Goal: Task Accomplishment & Management: Use online tool/utility

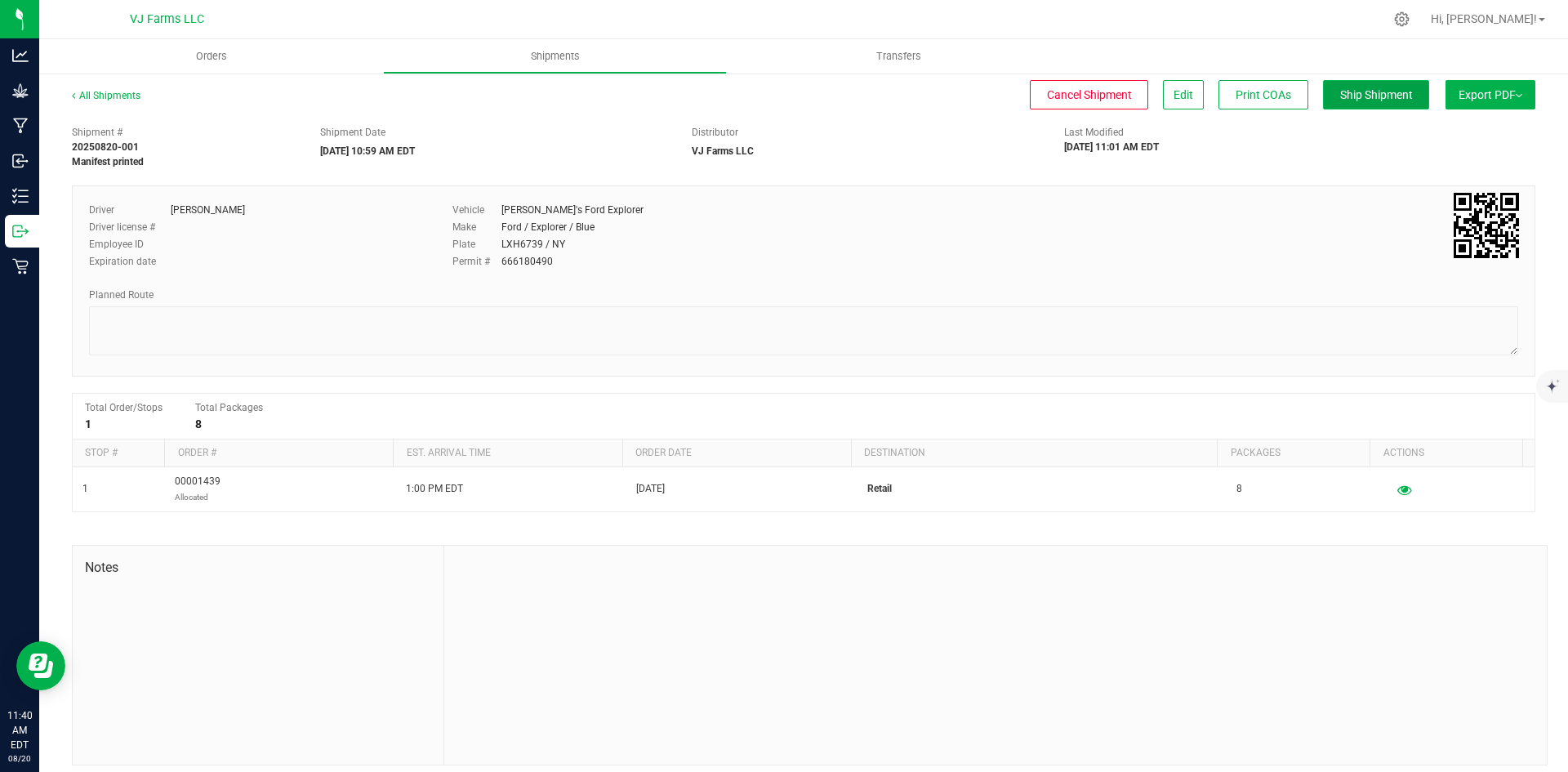
click at [1323, 94] on button "Ship Shipment" at bounding box center [1375, 95] width 106 height 29
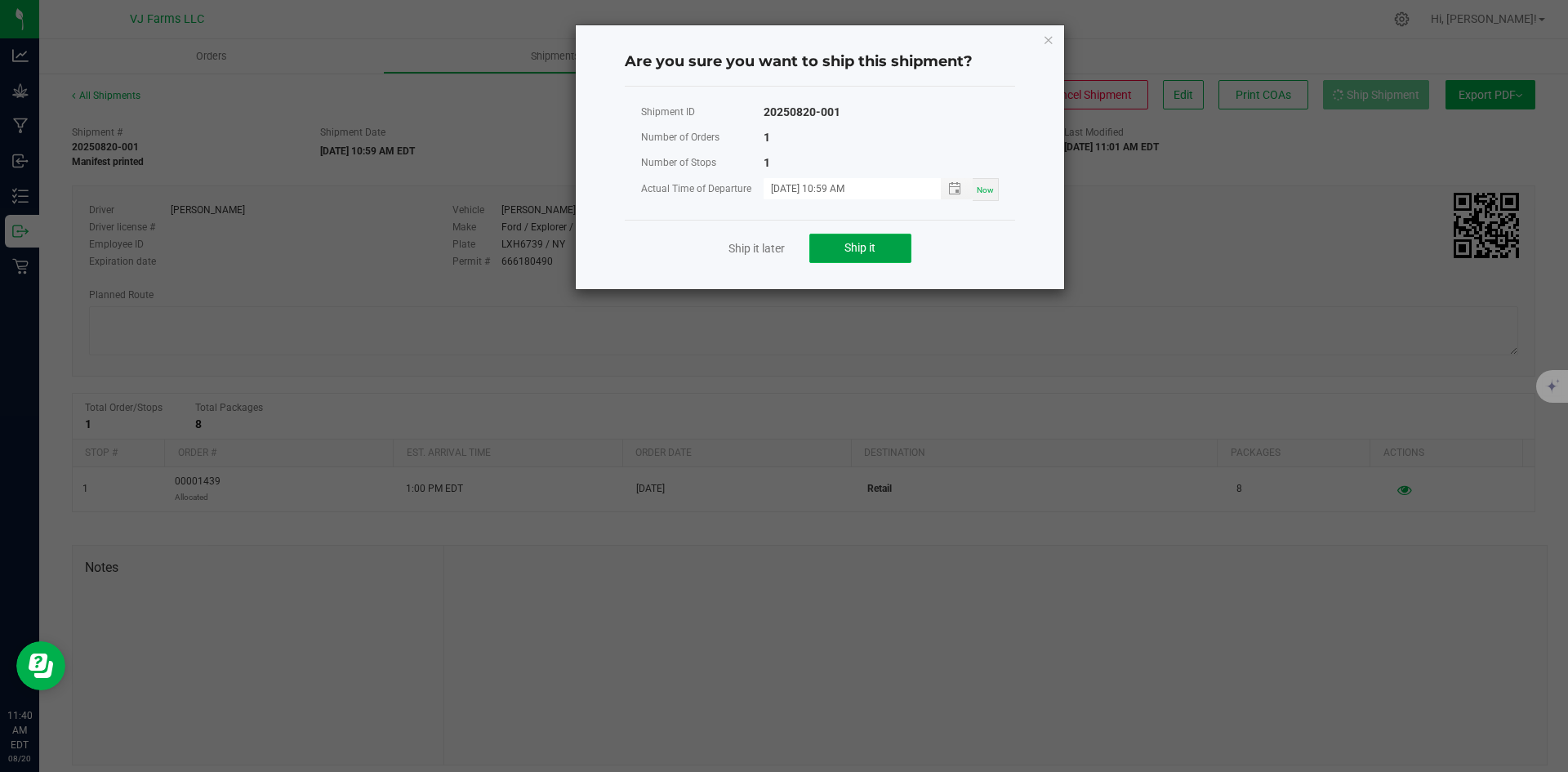
click at [868, 245] on span "Ship it" at bounding box center [859, 247] width 31 height 13
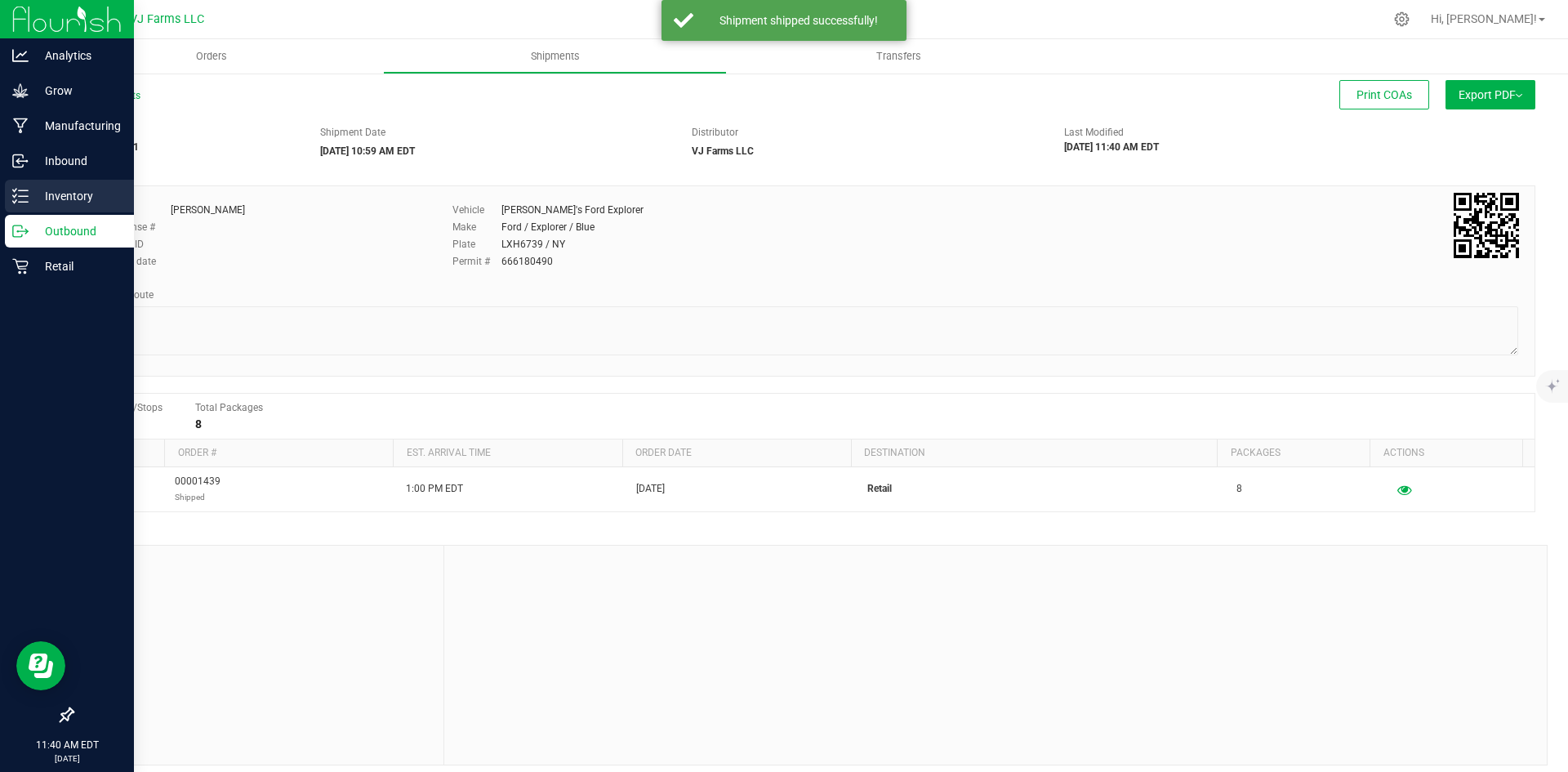
click at [29, 193] on p "Inventory" at bounding box center [78, 196] width 98 height 20
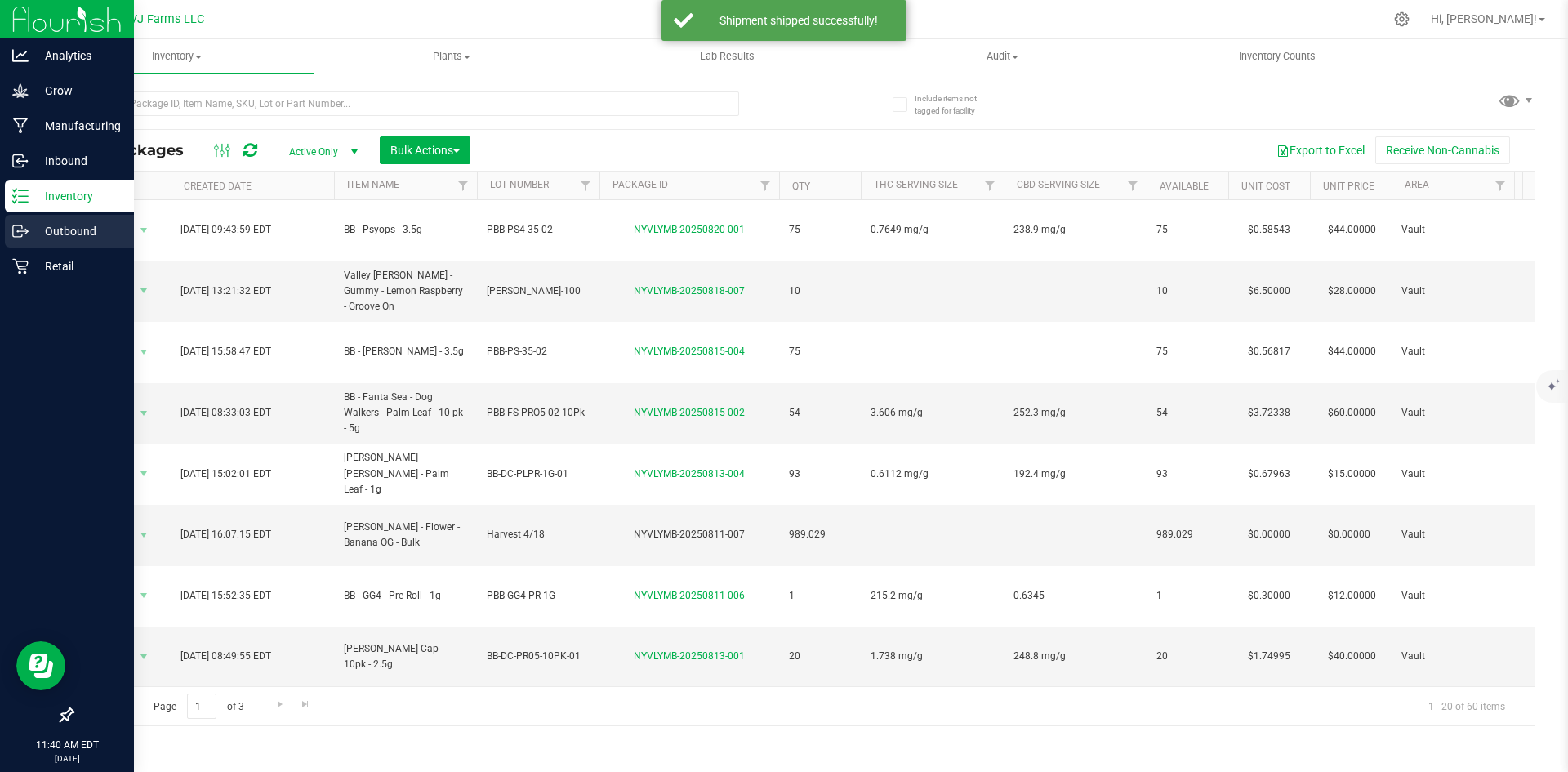
click at [6, 221] on div "Outbound" at bounding box center [69, 230] width 129 height 33
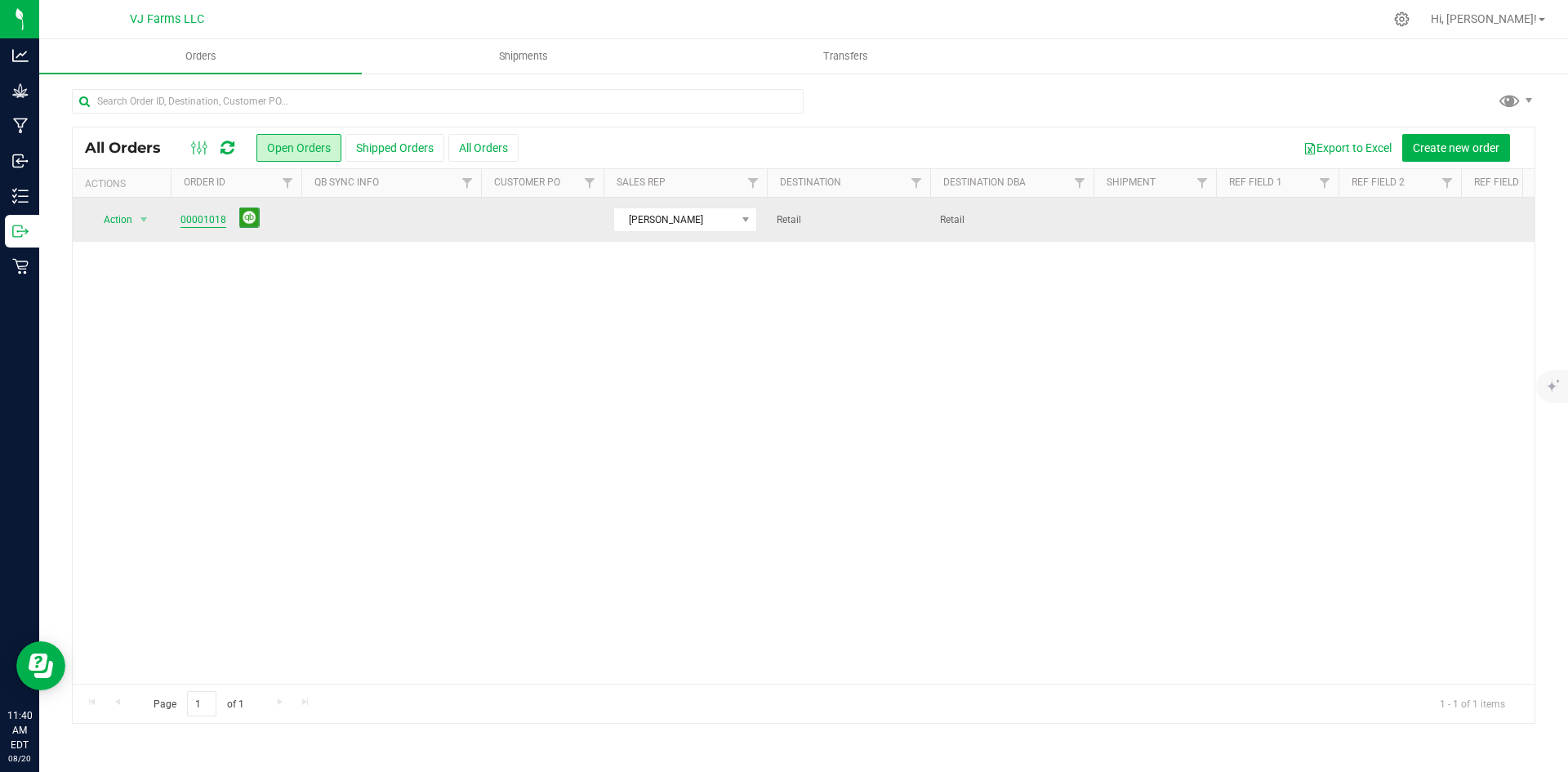
click at [187, 217] on link "00001018" at bounding box center [203, 220] width 46 height 16
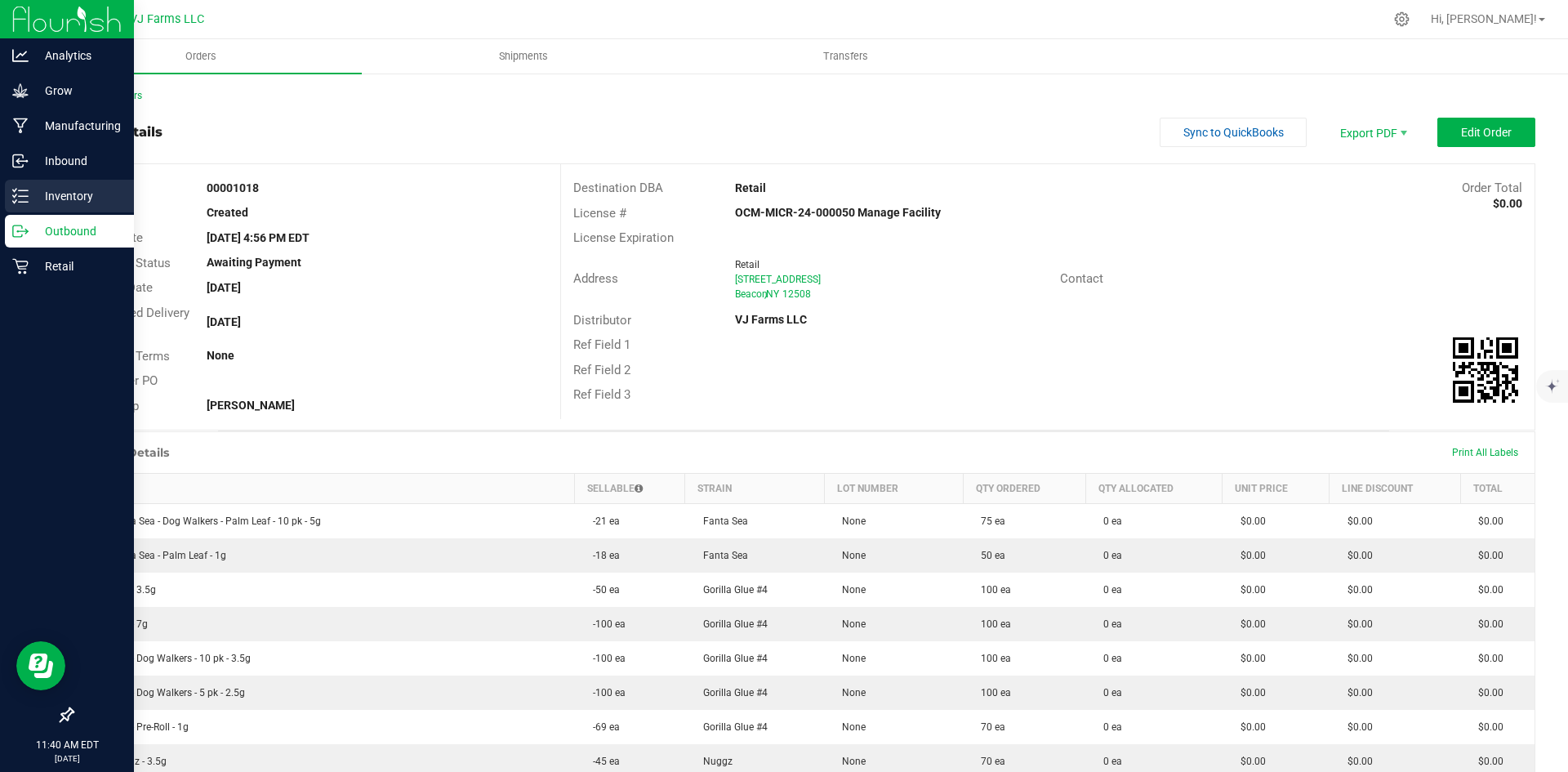
click at [7, 193] on div "Inventory" at bounding box center [69, 196] width 129 height 33
